Goal: Information Seeking & Learning: Learn about a topic

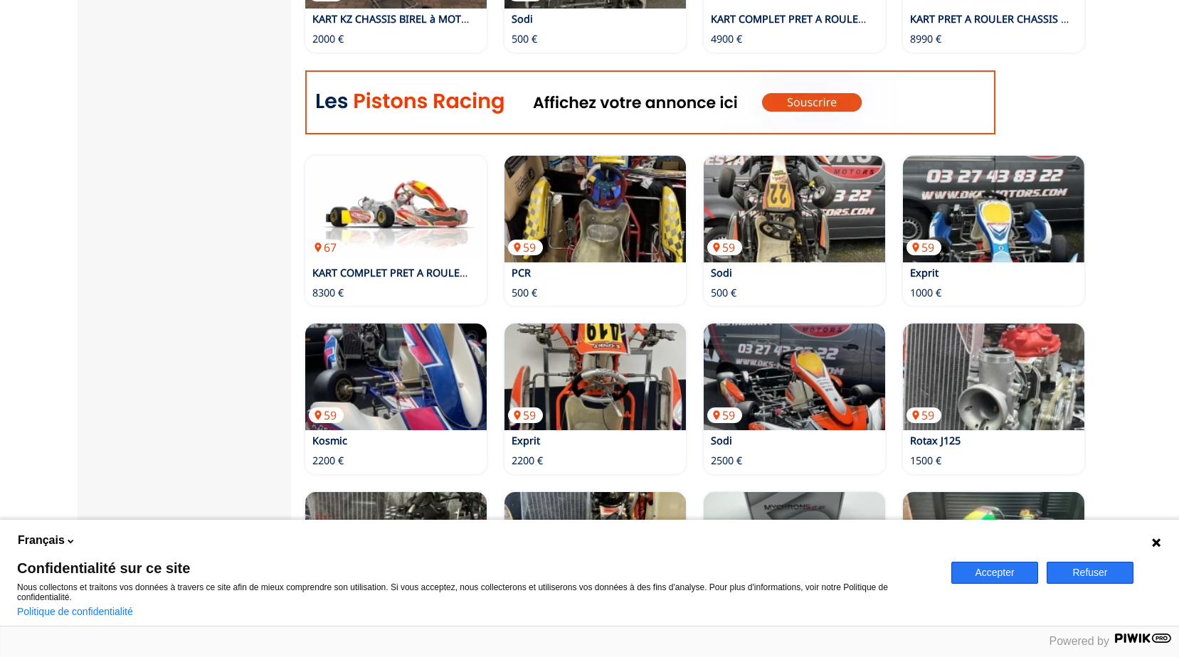
scroll to position [782, 0]
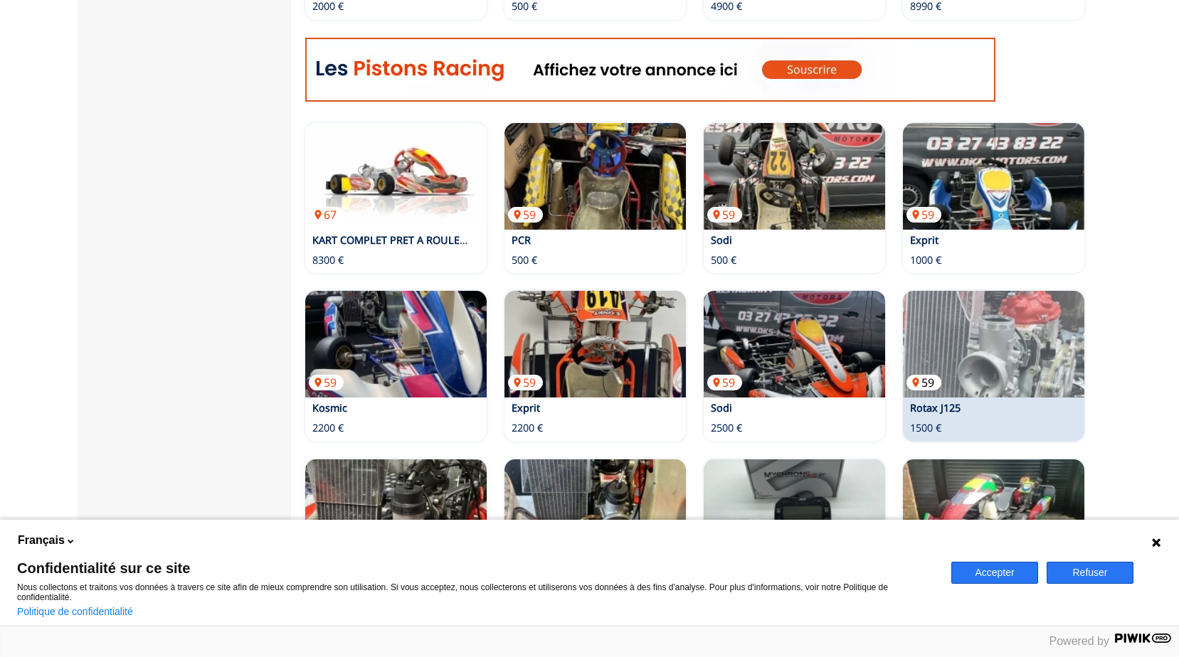
click at [1000, 348] on img at bounding box center [993, 344] width 181 height 107
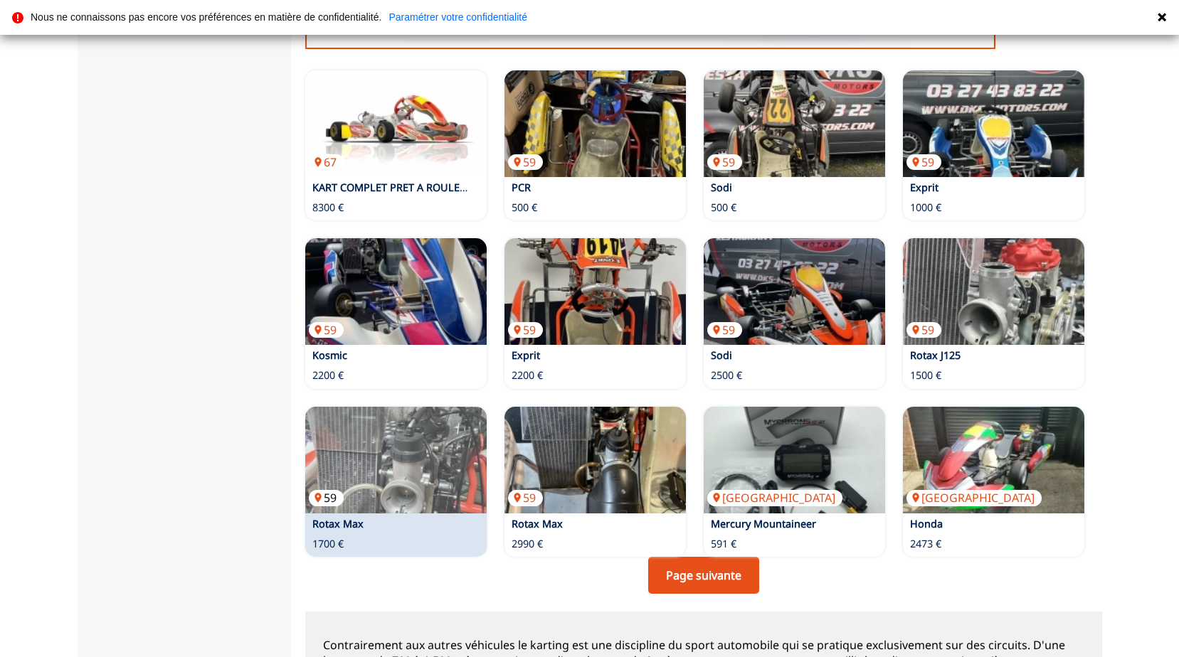
scroll to position [925, 0]
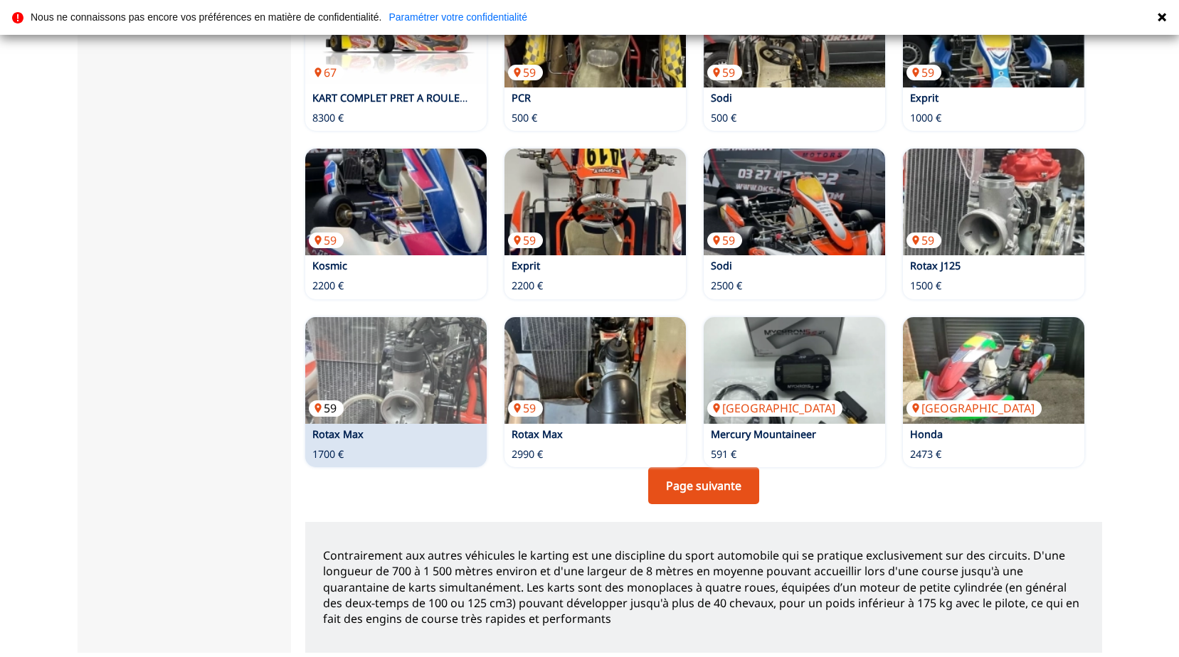
click at [430, 365] on img at bounding box center [395, 370] width 181 height 107
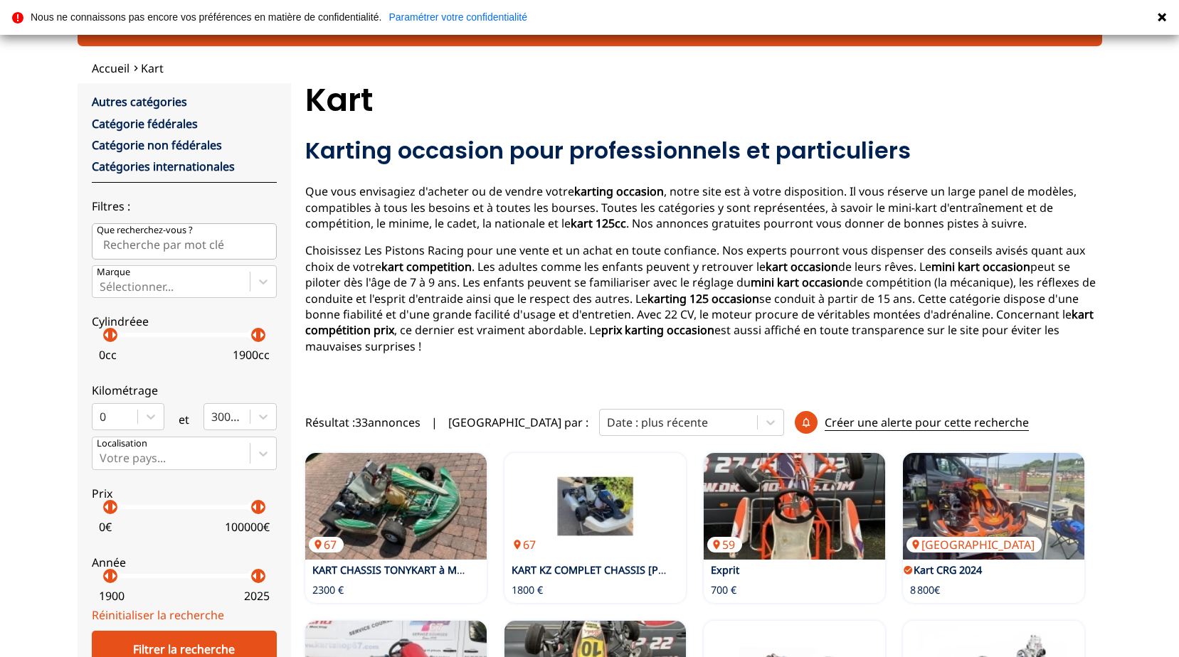
scroll to position [0, 0]
